Goal: Task Accomplishment & Management: Complete application form

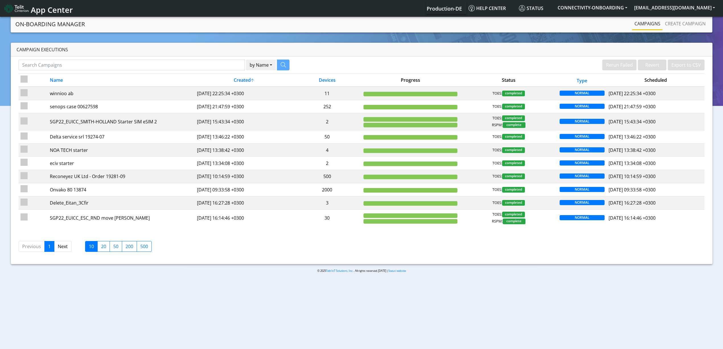
click at [220, 54] on div "Campaign Executions" at bounding box center [361, 50] width 701 height 14
click at [221, 61] on input "Search Campaigns" at bounding box center [131, 64] width 226 height 11
paste input "28651"
type input "28651"
click at [275, 62] on icon "button" at bounding box center [275, 64] width 5 height 5
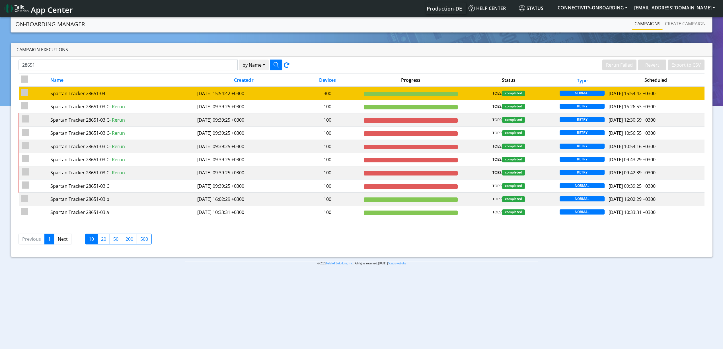
click at [230, 94] on td "2025-07-31 15:54:42 +0300" at bounding box center [244, 93] width 98 height 13
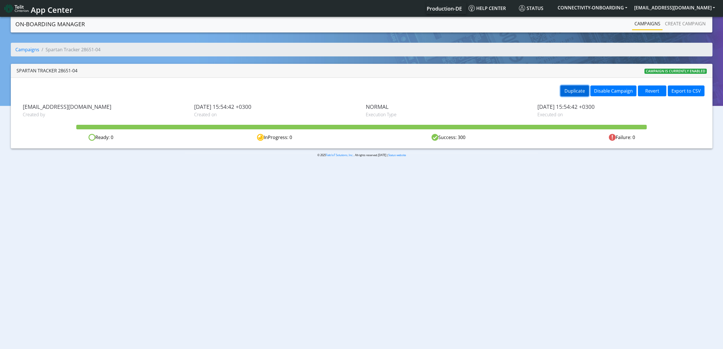
click at [582, 93] on button "Duplicate" at bounding box center [574, 90] width 28 height 11
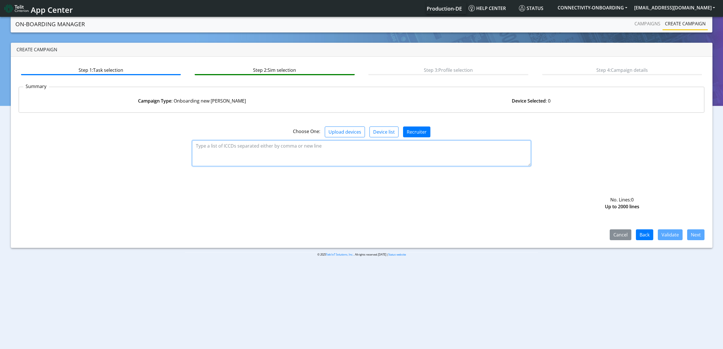
click at [296, 164] on textarea at bounding box center [361, 153] width 339 height 26
paste textarea "89358151000027096125 89358151000027096133 89358151000027096141 8935815100002709…"
type textarea "89358151000027096125 89358151000027096133 89358151000027096141 8935815100002709…"
click at [673, 227] on div "Cancel Back Validate Next" at bounding box center [361, 207] width 686 height 66
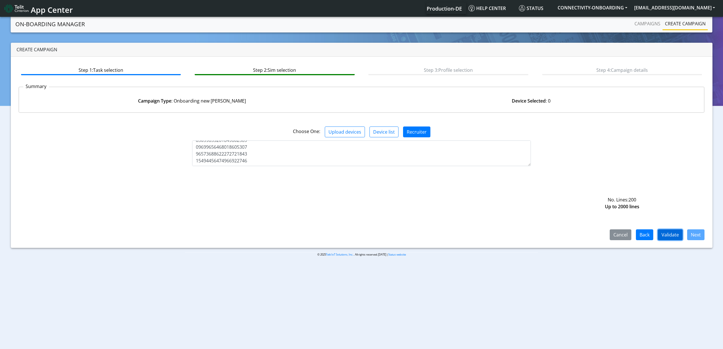
click at [673, 232] on button "Validate" at bounding box center [670, 234] width 25 height 11
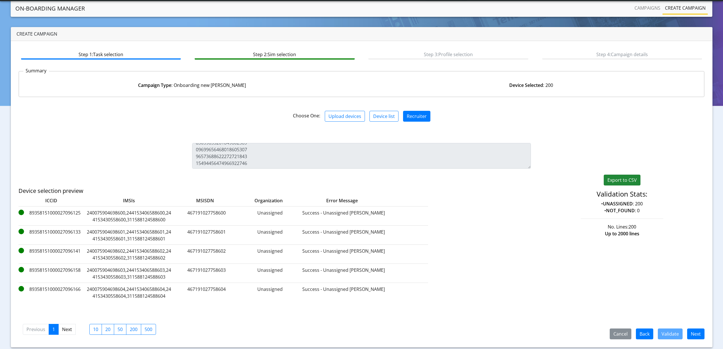
scroll to position [16, 0]
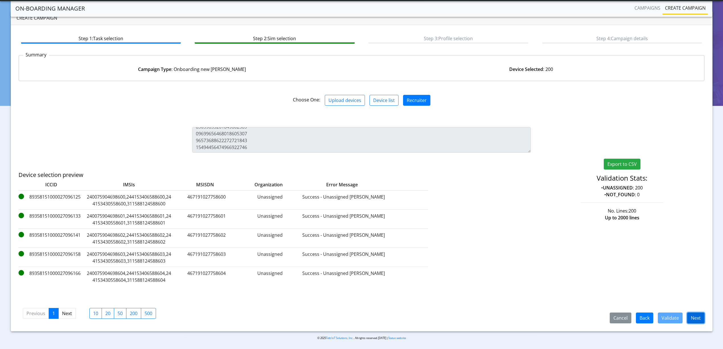
click at [691, 315] on button "Next" at bounding box center [695, 317] width 17 height 11
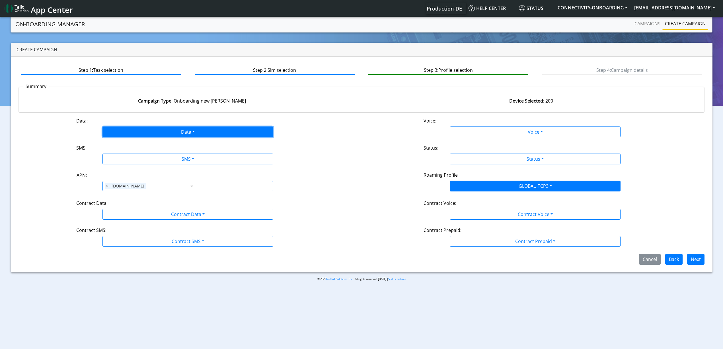
click at [141, 134] on button "Data" at bounding box center [187, 131] width 171 height 11
click at [127, 152] on button "Enabled" at bounding box center [188, 154] width 170 height 9
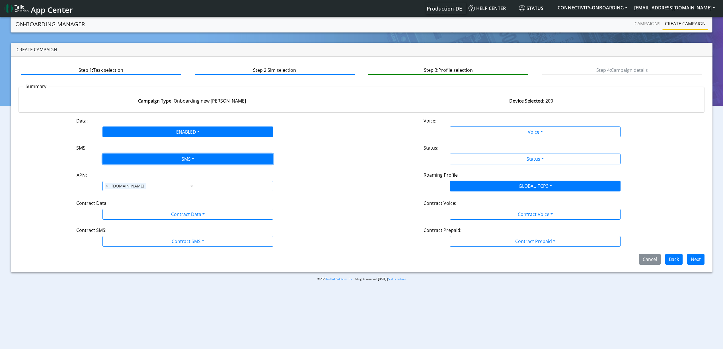
click at [133, 158] on button "SMS" at bounding box center [187, 158] width 171 height 11
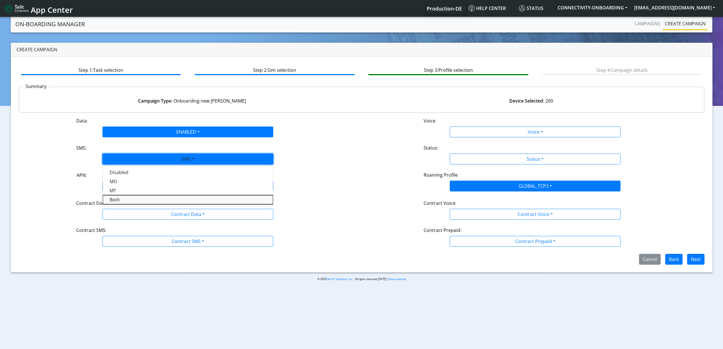
click at [116, 197] on button "Both" at bounding box center [188, 199] width 170 height 9
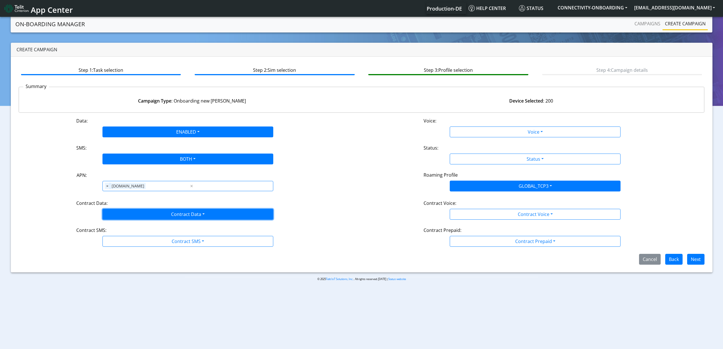
click at [122, 209] on button "Contract Data" at bounding box center [187, 214] width 171 height 11
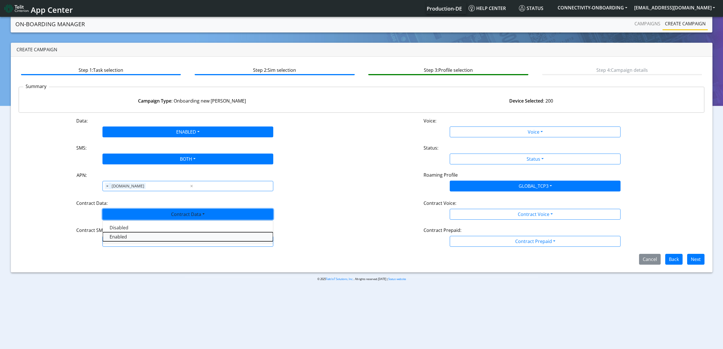
click at [109, 238] on Dataenabled-dropdown "Enabled" at bounding box center [188, 236] width 170 height 9
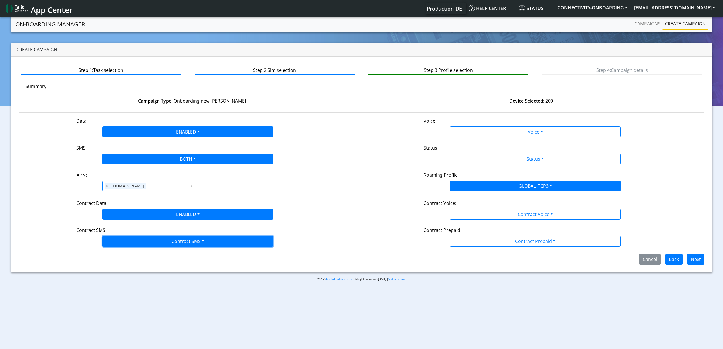
click at [121, 239] on button "Contract SMS" at bounding box center [187, 241] width 171 height 11
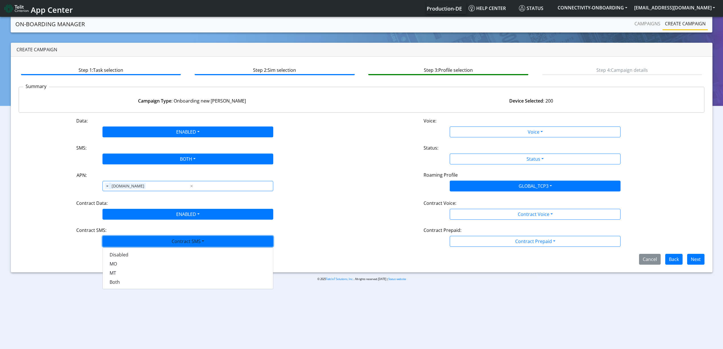
click at [144, 288] on div "Disabled MO MT Both" at bounding box center [187, 268] width 171 height 42
click at [142, 285] on SMSboth-dropdown "Both" at bounding box center [188, 281] width 170 height 9
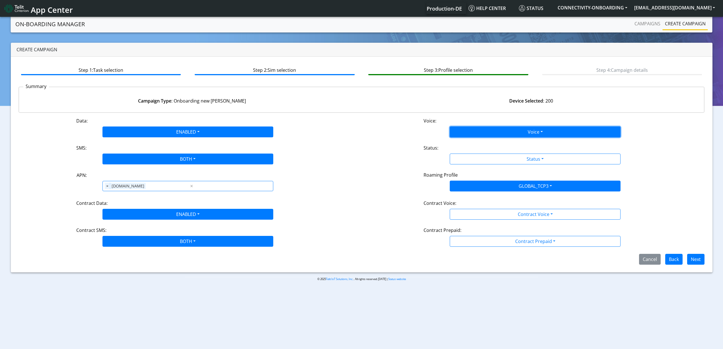
click at [475, 135] on button "Voice" at bounding box center [535, 131] width 171 height 11
click at [468, 146] on button "Disabled" at bounding box center [535, 145] width 170 height 9
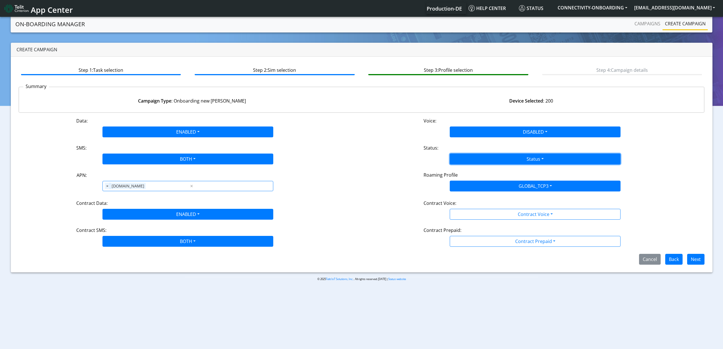
click at [469, 163] on button "Status" at bounding box center [535, 158] width 171 height 11
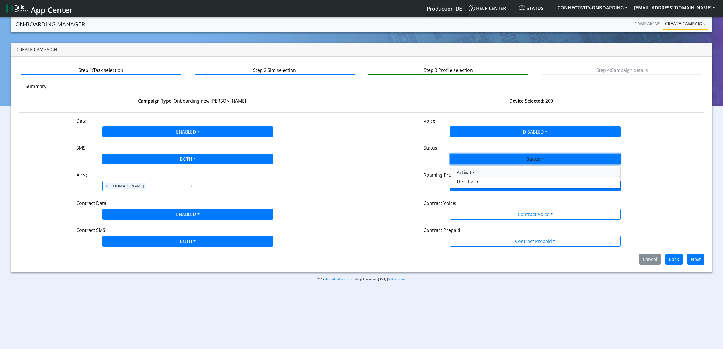
click at [463, 171] on button "Activate" at bounding box center [535, 172] width 170 height 9
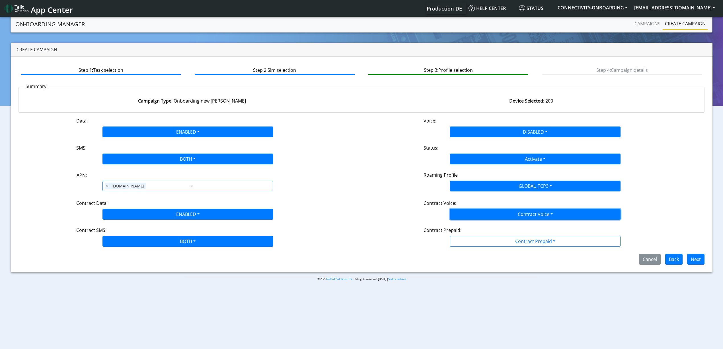
click at [475, 213] on button "Contract Voice" at bounding box center [535, 214] width 171 height 11
click at [475, 225] on Voicedisabled-dropdown "Disabled" at bounding box center [535, 227] width 170 height 9
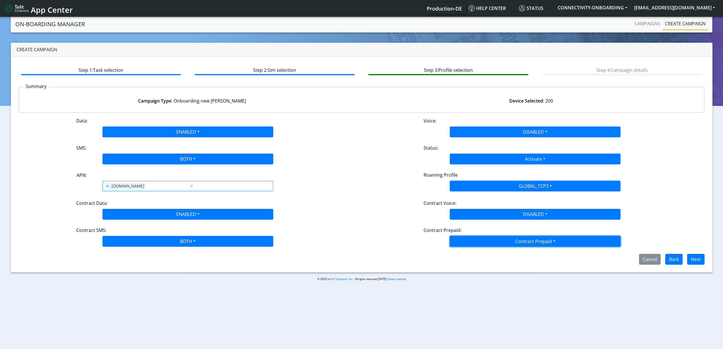
click at [476, 242] on button "Contract Prepaid" at bounding box center [535, 241] width 171 height 11
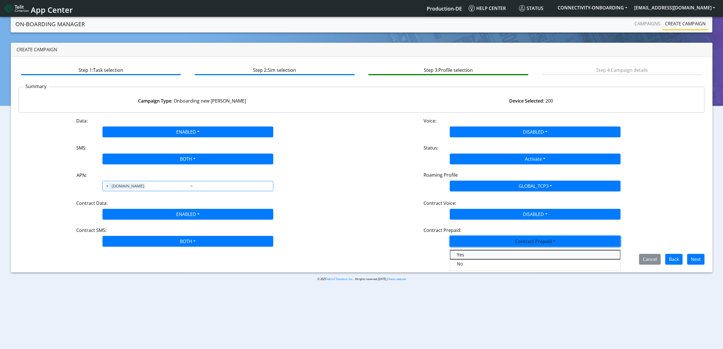
click at [475, 258] on Prepaidprepaid-dropdown "Yes" at bounding box center [535, 254] width 170 height 9
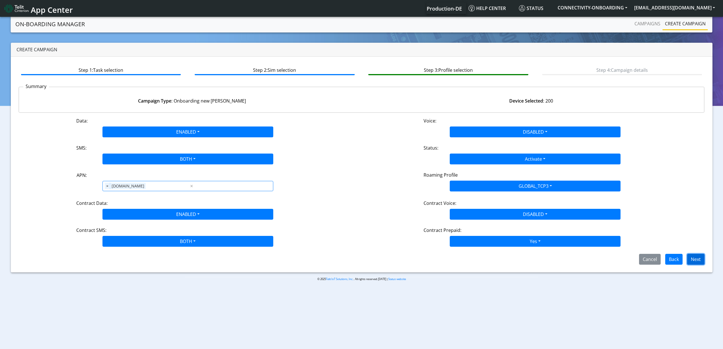
click at [699, 257] on button "Next" at bounding box center [695, 259] width 17 height 11
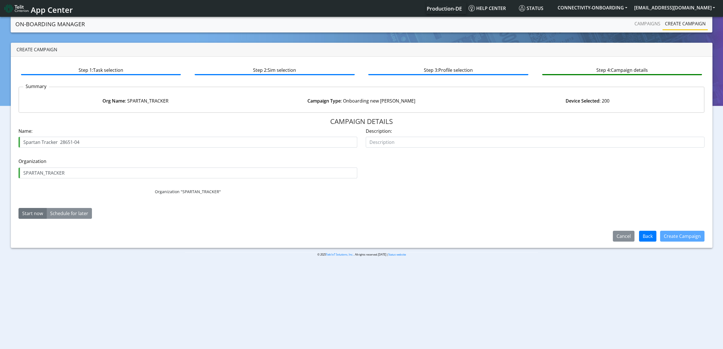
drag, startPoint x: 76, startPoint y: 144, endPoint x: 86, endPoint y: 146, distance: 10.2
click at [86, 146] on input "Spartan Tracker 28651-04" at bounding box center [187, 142] width 339 height 11
click at [105, 141] on input "Spartan Tracker 28651-07" at bounding box center [187, 142] width 339 height 11
type input "Spartan Tracker 28651-07"
click at [674, 235] on button "Create Campaign" at bounding box center [682, 235] width 44 height 11
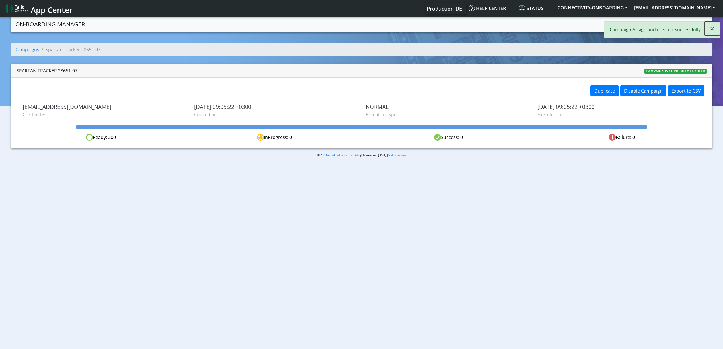
click at [712, 31] on span "×" at bounding box center [712, 28] width 4 height 9
click at [638, 26] on link "Campaigns" at bounding box center [647, 23] width 30 height 11
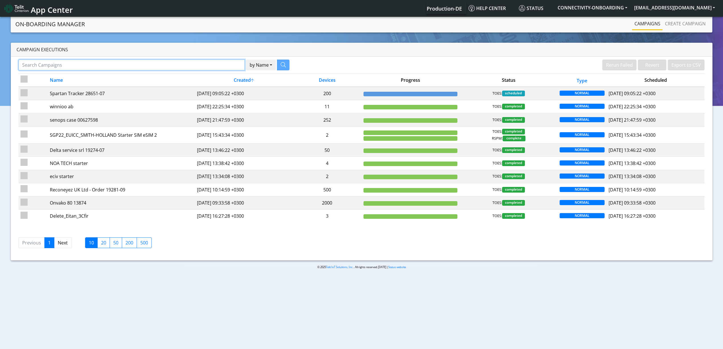
click at [230, 64] on input "Search Campaigns" at bounding box center [131, 64] width 226 height 11
paste input "15973"
type input "15973"
click at [279, 67] on button "button" at bounding box center [276, 64] width 13 height 11
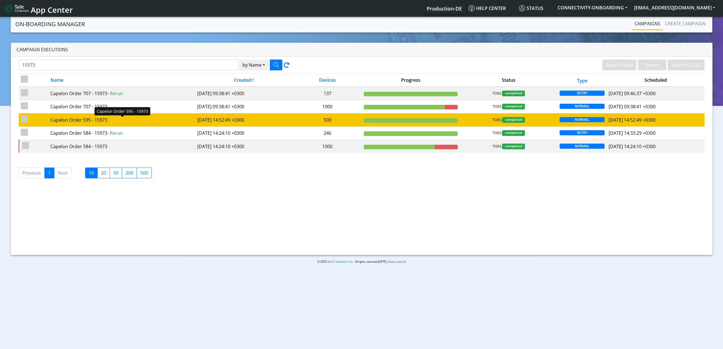
click at [169, 120] on div "Capelon Order 595 - 15973" at bounding box center [121, 119] width 143 height 7
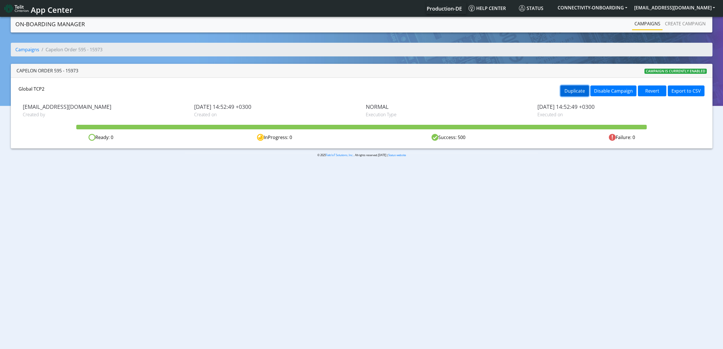
click at [567, 90] on button "Duplicate" at bounding box center [574, 90] width 28 height 11
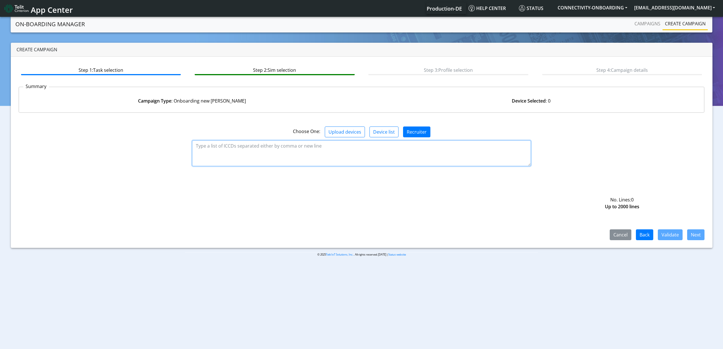
click at [239, 158] on textarea at bounding box center [361, 153] width 339 height 26
paste textarea "89358151000030618220 89358151000030618238 89358151000030618246 8935815100003061…"
type textarea "89358151000030618220 89358151000030618238 89358151000030618246 8935815100003061…"
click at [667, 234] on button "Validate" at bounding box center [670, 234] width 25 height 11
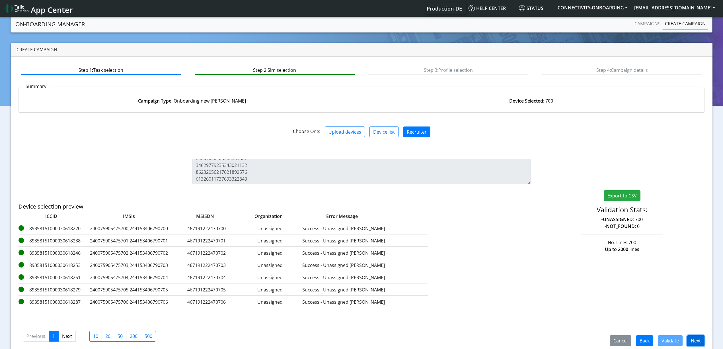
click at [695, 341] on button "Next" at bounding box center [695, 340] width 17 height 11
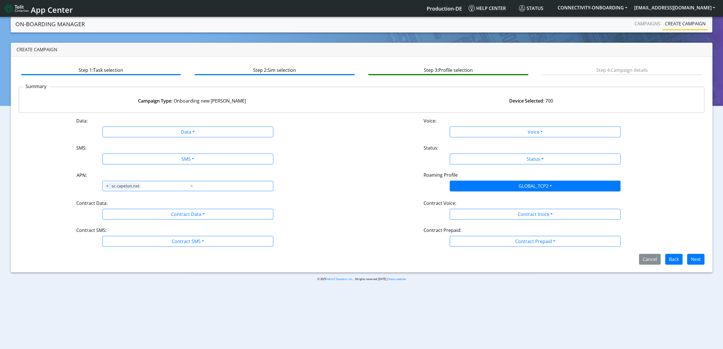
click at [143, 138] on div "Data: Data Disabled Enabled Voice: Voice Disabled Enabled SMS: SMS Disabled MO …" at bounding box center [361, 190] width 686 height 147
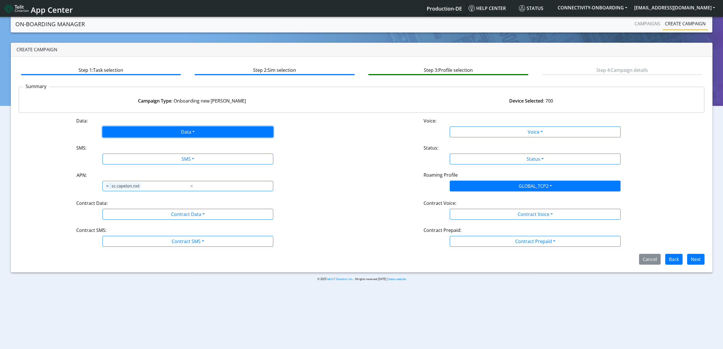
click at [140, 135] on button "Data" at bounding box center [187, 131] width 171 height 11
click at [129, 152] on button "Enabled" at bounding box center [188, 154] width 170 height 9
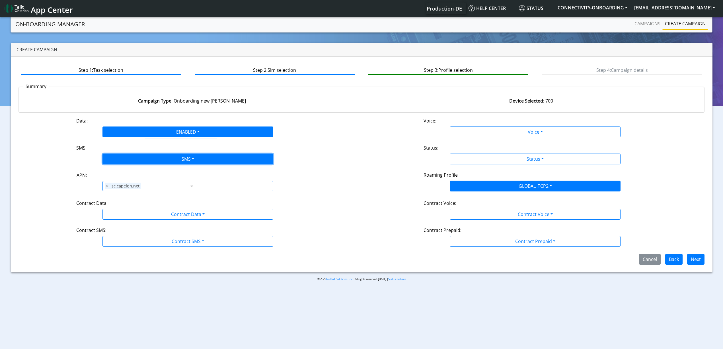
click at [136, 162] on button "SMS" at bounding box center [187, 158] width 171 height 11
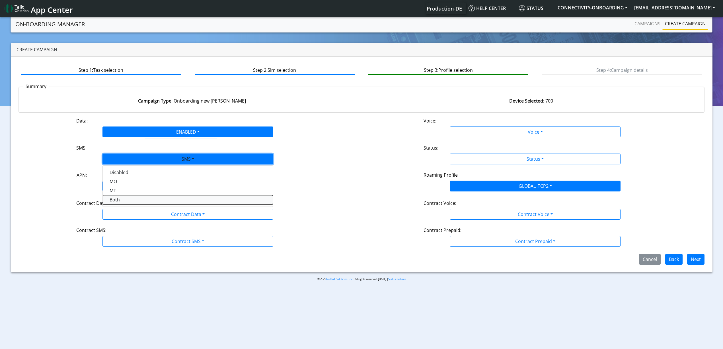
click at [126, 197] on button "Both" at bounding box center [188, 199] width 170 height 9
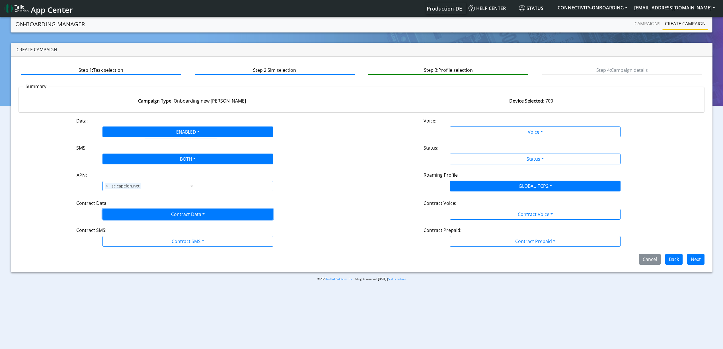
click at [128, 218] on button "Contract Data" at bounding box center [187, 214] width 171 height 11
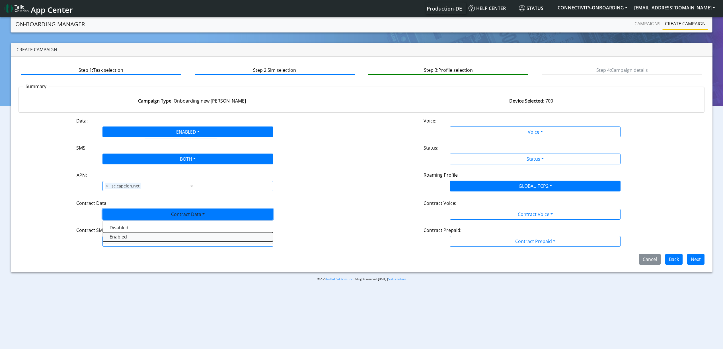
click at [124, 239] on Dataenabled-dropdown "Enabled" at bounding box center [188, 236] width 170 height 9
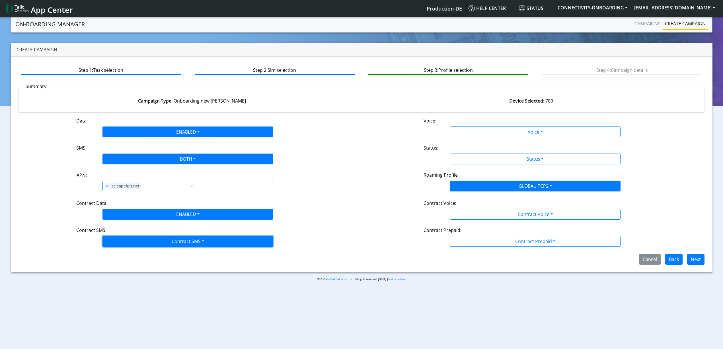
click at [130, 240] on button "Contract SMS" at bounding box center [187, 241] width 171 height 11
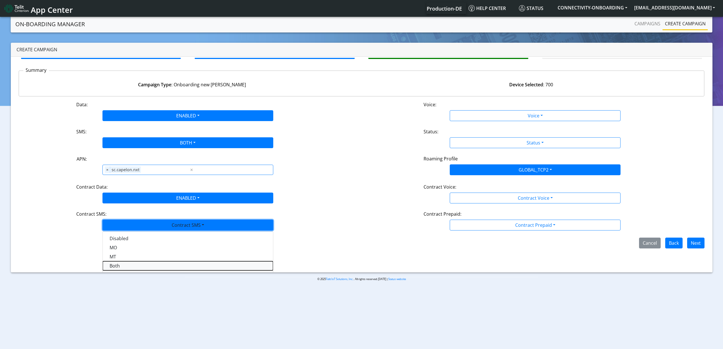
click at [123, 267] on SMSboth-dropdown "Both" at bounding box center [188, 265] width 170 height 9
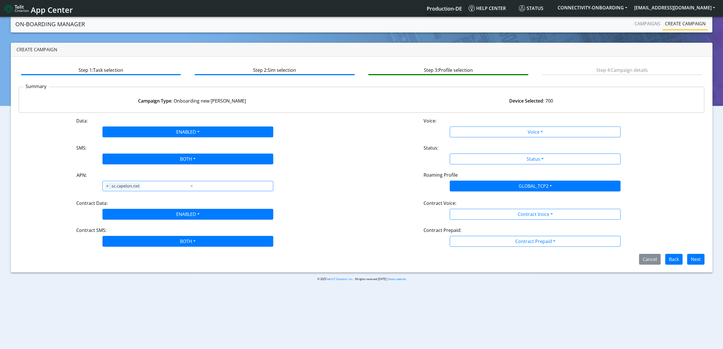
click at [325, 202] on div "Contract Data: ENABLED Disabled Enabled" at bounding box center [187, 209] width 347 height 20
click at [477, 139] on div "Data: ENABLED Disabled Enabled Voice: Voice Disabled Enabled SMS: BOTH Disabled…" at bounding box center [361, 190] width 686 height 147
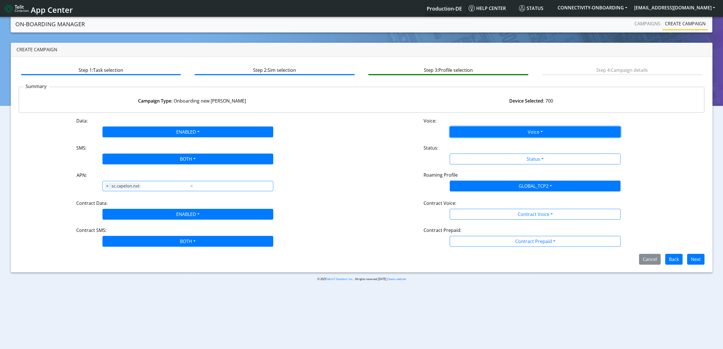
click at [484, 127] on button "Voice" at bounding box center [535, 131] width 171 height 11
click at [478, 145] on button "Disabled" at bounding box center [535, 145] width 170 height 9
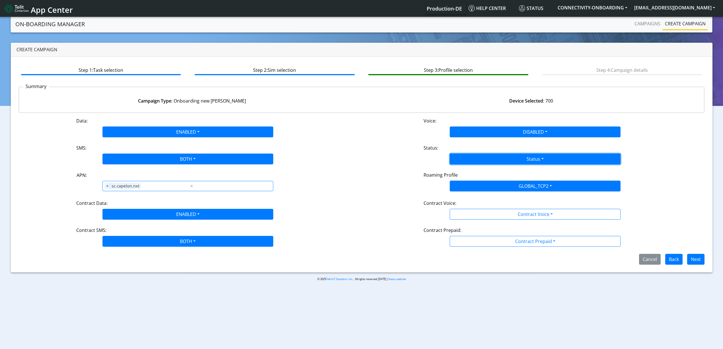
click at [476, 156] on button "Status" at bounding box center [535, 158] width 171 height 11
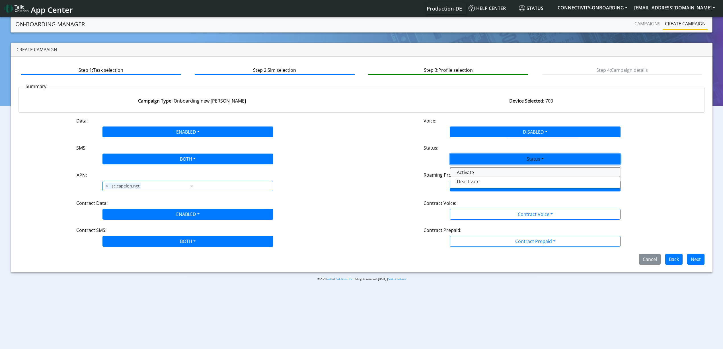
click at [470, 173] on button "Activate" at bounding box center [535, 172] width 170 height 9
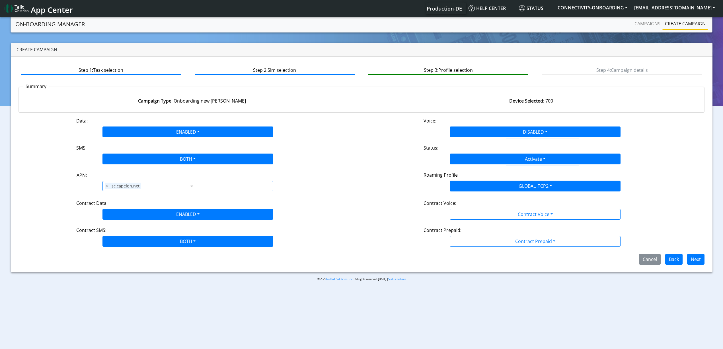
click at [399, 199] on div "Data: ENABLED Disabled Enabled Voice: DISABLED Disabled Enabled SMS: BOTH Disab…" at bounding box center [361, 190] width 686 height 147
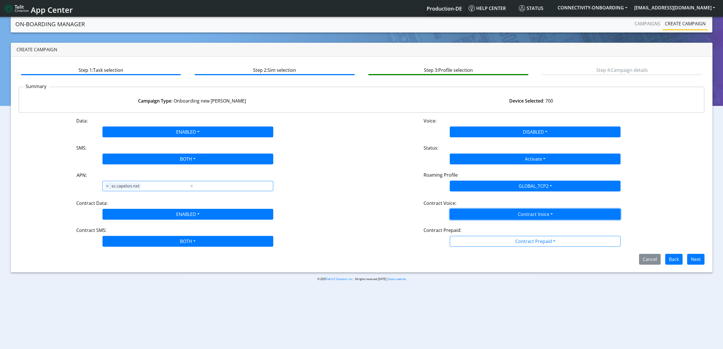
click at [479, 213] on button "Contract Voice" at bounding box center [535, 214] width 171 height 11
click at [476, 224] on Voicedisabled-dropdown "Disabled" at bounding box center [535, 227] width 170 height 9
click at [475, 235] on div "Contract Prepaid:" at bounding box center [535, 230] width 232 height 9
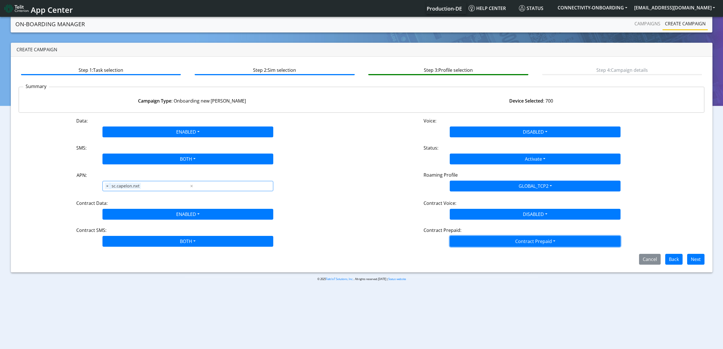
click at [475, 237] on button "Contract Prepaid" at bounding box center [535, 241] width 171 height 11
click at [467, 265] on Prepaidnotprepaid-dropdown "No" at bounding box center [535, 263] width 170 height 9
click at [459, 262] on div "Cancel Back Next" at bounding box center [361, 259] width 695 height 11
click at [702, 260] on button "Next" at bounding box center [695, 259] width 17 height 11
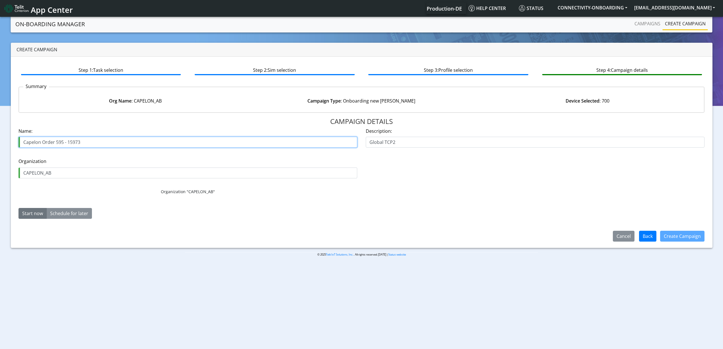
drag, startPoint x: 57, startPoint y: 145, endPoint x: 63, endPoint y: 146, distance: 5.8
click at [63, 146] on input "Capelon Order 595 - 15973" at bounding box center [187, 142] width 339 height 11
drag, startPoint x: 66, startPoint y: 143, endPoint x: 57, endPoint y: 144, distance: 9.5
click at [57, 144] on input "Capelon Order 595 - 15973" at bounding box center [187, 142] width 339 height 11
drag, startPoint x: 55, startPoint y: 144, endPoint x: 65, endPoint y: 144, distance: 10.0
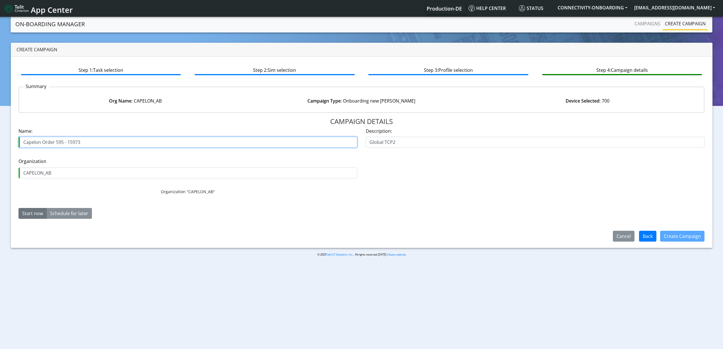
click at [65, 144] on input "Capelon Order 595 - 15973" at bounding box center [187, 142] width 339 height 11
click at [78, 141] on input "Capelon Order 15973" at bounding box center [187, 142] width 339 height 11
type input "Capelon Order 15973-23"
click at [681, 236] on button "Create Campaign" at bounding box center [682, 235] width 44 height 11
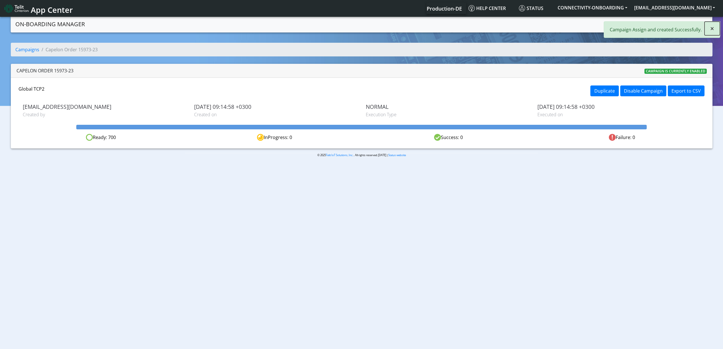
click at [710, 29] on span "×" at bounding box center [712, 28] width 4 height 9
click at [649, 24] on link "Campaigns" at bounding box center [647, 23] width 30 height 11
